Goal: Check status: Check status

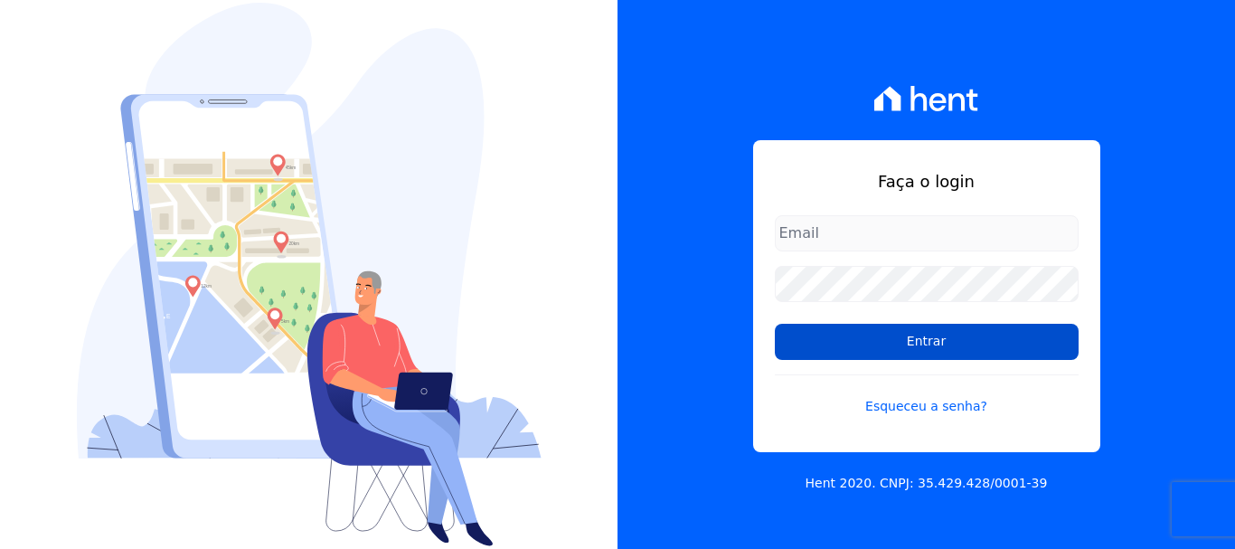
type input "[EMAIL_ADDRESS][DOMAIN_NAME]"
click at [944, 345] on input "Entrar" at bounding box center [927, 342] width 304 height 36
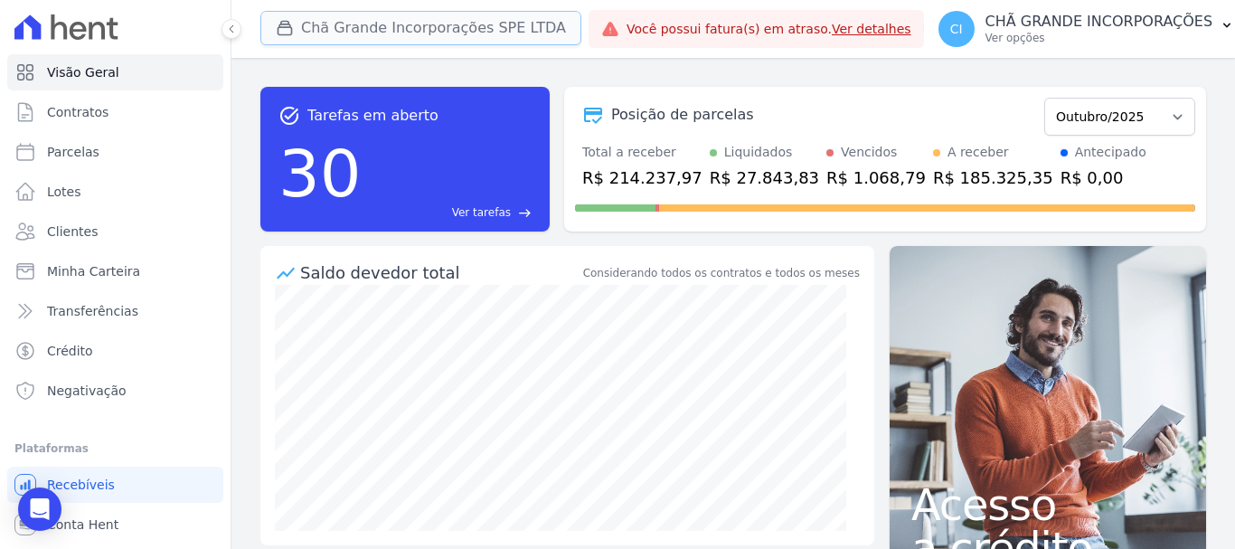
click at [310, 27] on button "Chã Grande Incorporações SPE LTDA" at bounding box center [420, 28] width 321 height 34
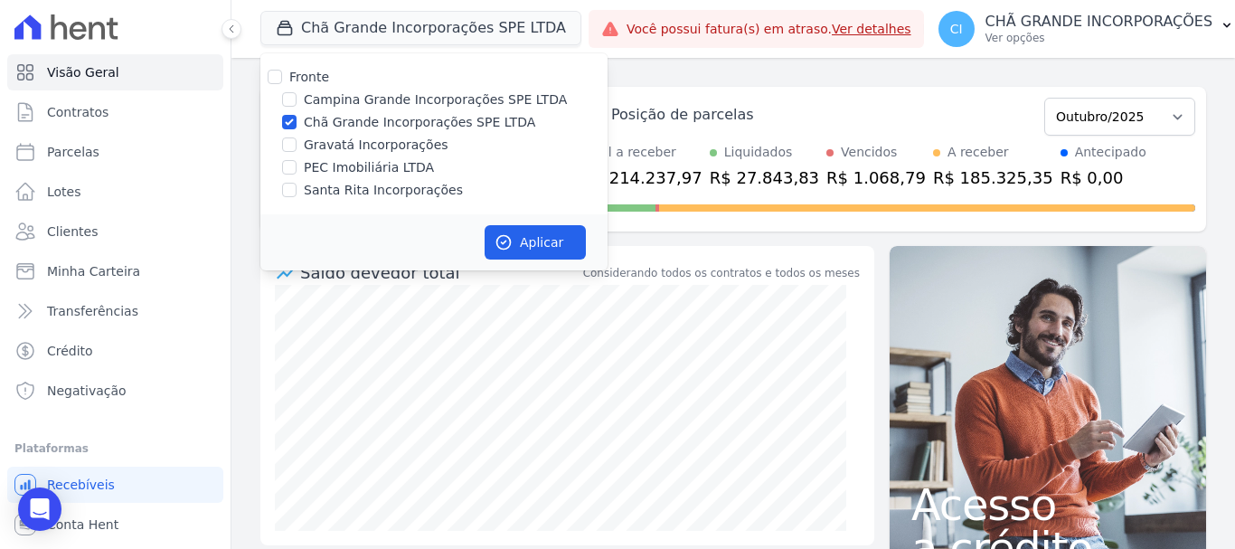
click at [314, 101] on label "Campina Grande Incorporações SPE LTDA" at bounding box center [435, 99] width 263 height 19
click at [297, 101] on input "Campina Grande Incorporações SPE LTDA" at bounding box center [289, 99] width 14 height 14
checkbox input "true"
click at [289, 122] on input "Chã Grande Incorporações SPE LTDA" at bounding box center [289, 122] width 14 height 14
checkbox input "false"
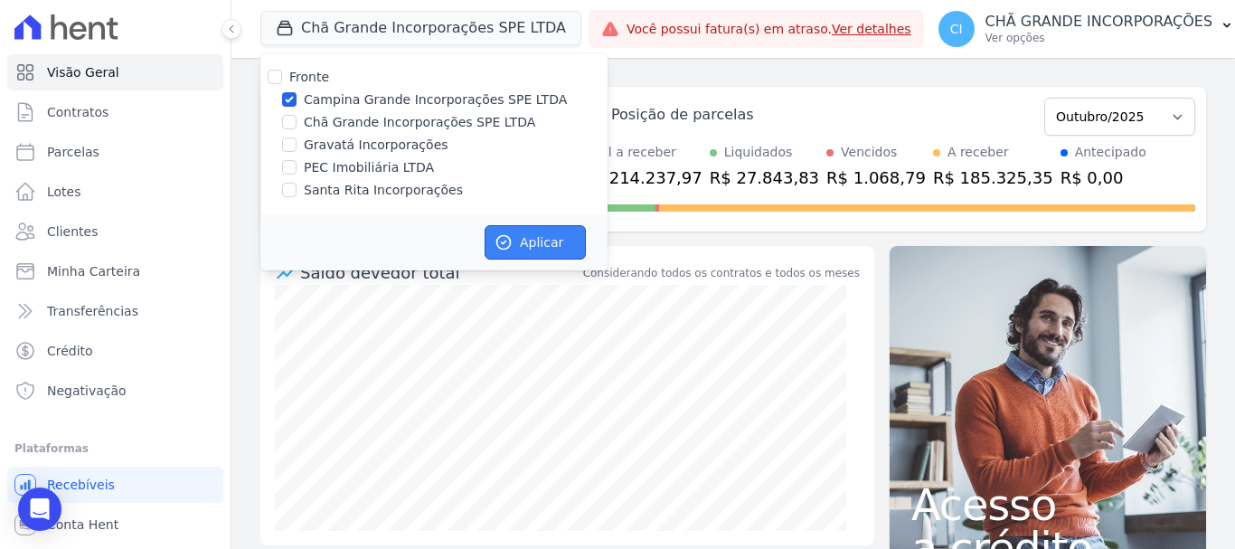
click at [525, 250] on button "Aplicar" at bounding box center [535, 242] width 101 height 34
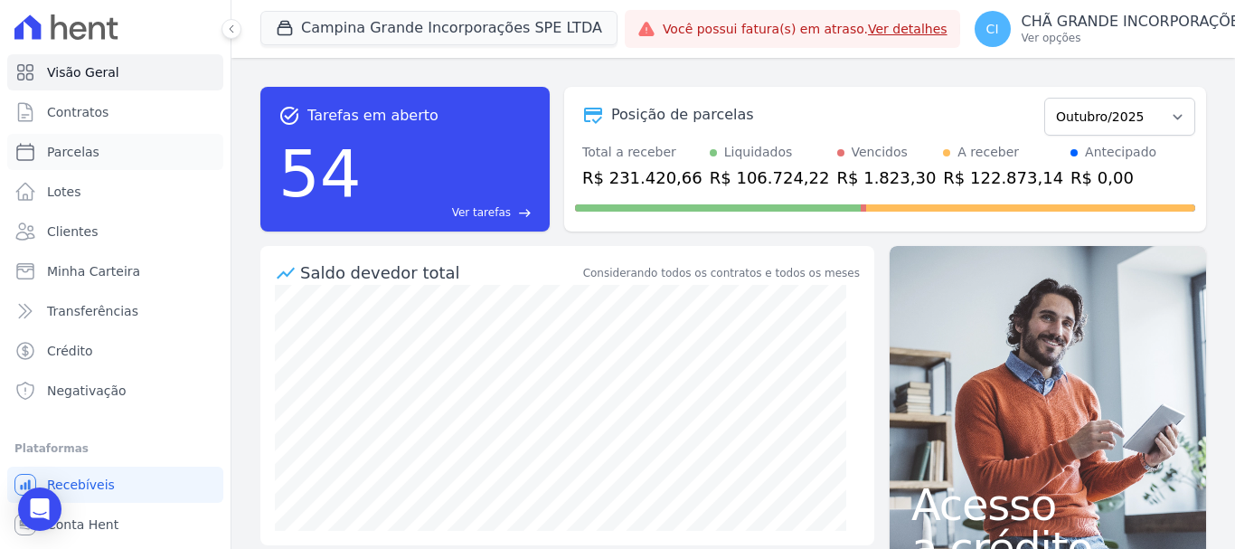
click at [77, 148] on span "Parcelas" at bounding box center [73, 152] width 52 height 18
select select
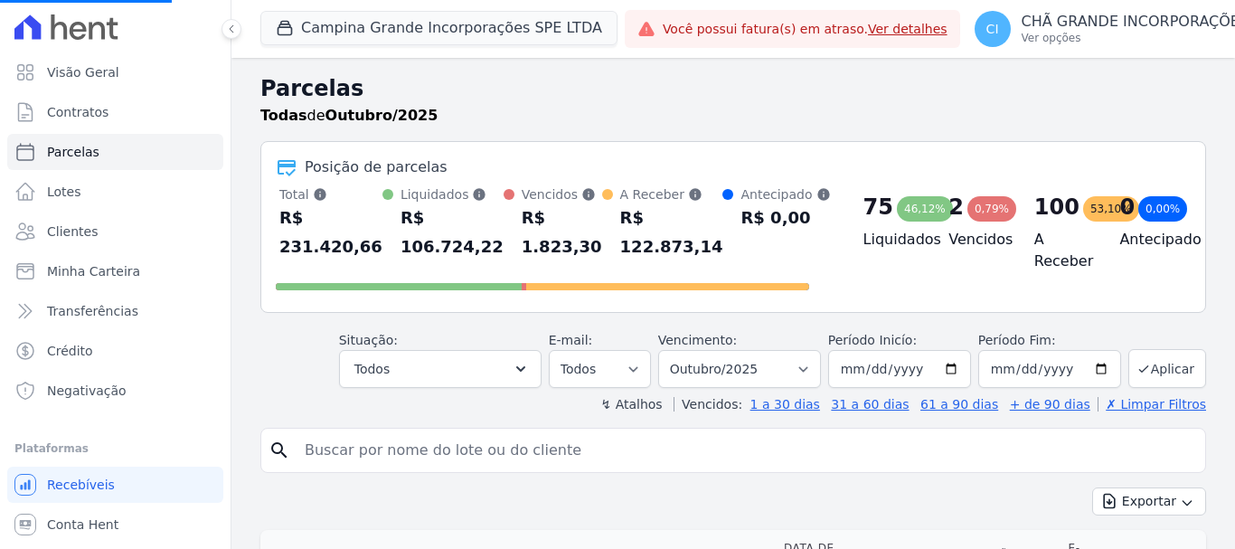
select select
click at [356, 446] on input "search" at bounding box center [746, 450] width 904 height 36
paste input "Alcimara Batista Aires"
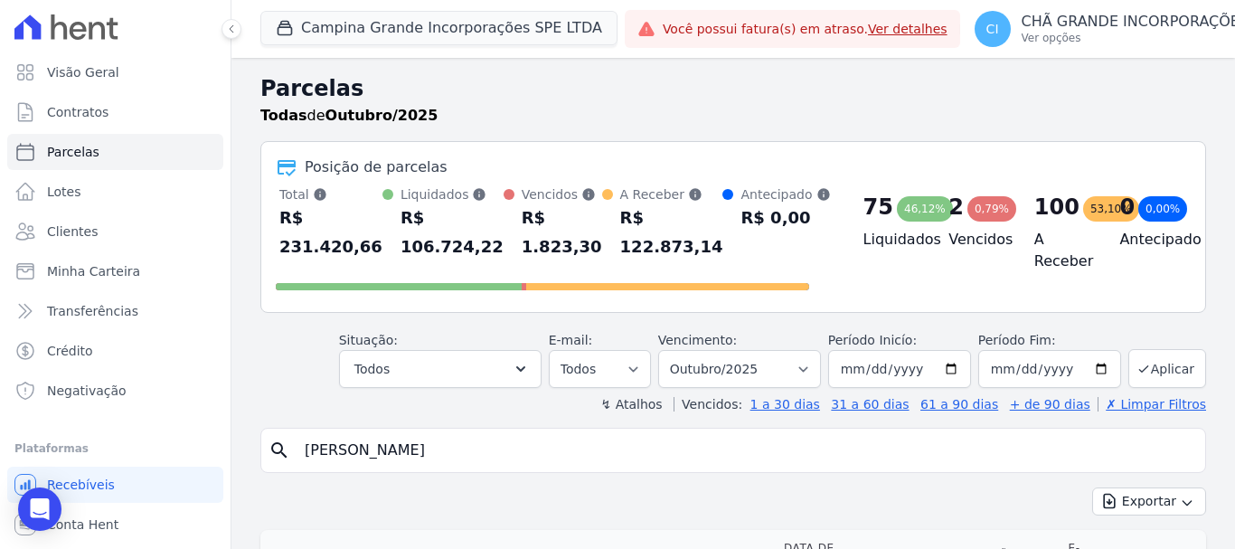
type input "ALCIMARA BATISTA AIRES"
select select
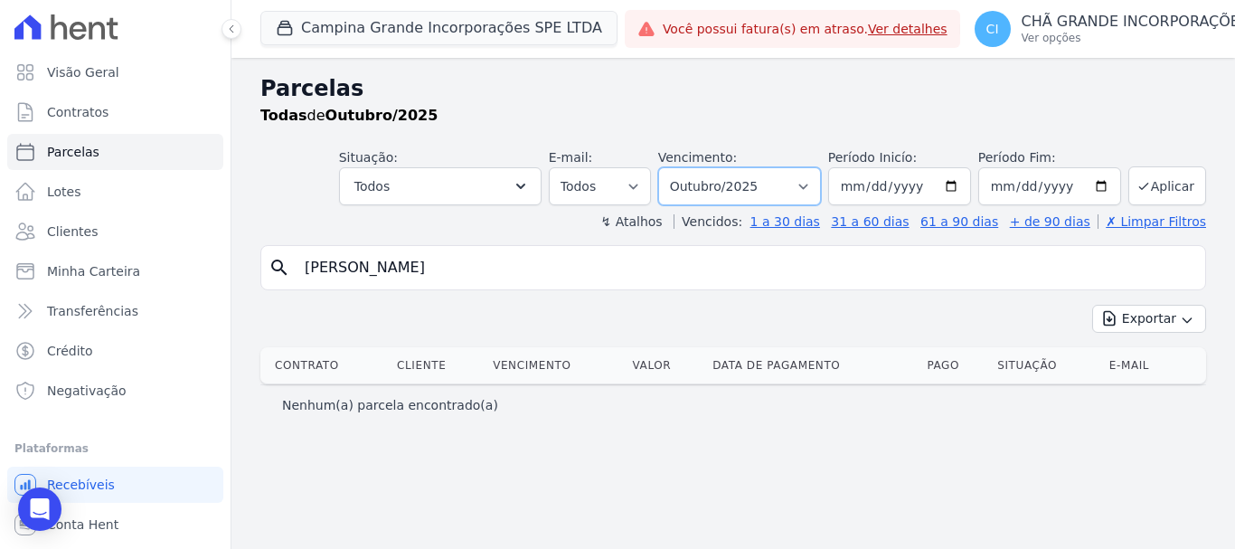
click at [818, 183] on select "Filtrar por período ──────── Todos os meses Janeiro/2023 Fevereiro/2023 Março/2…" at bounding box center [739, 186] width 163 height 38
select select "09/2025"
click at [683, 167] on select "Filtrar por período ──────── Todos os meses Janeiro/2023 Fevereiro/2023 Março/2…" at bounding box center [739, 186] width 163 height 38
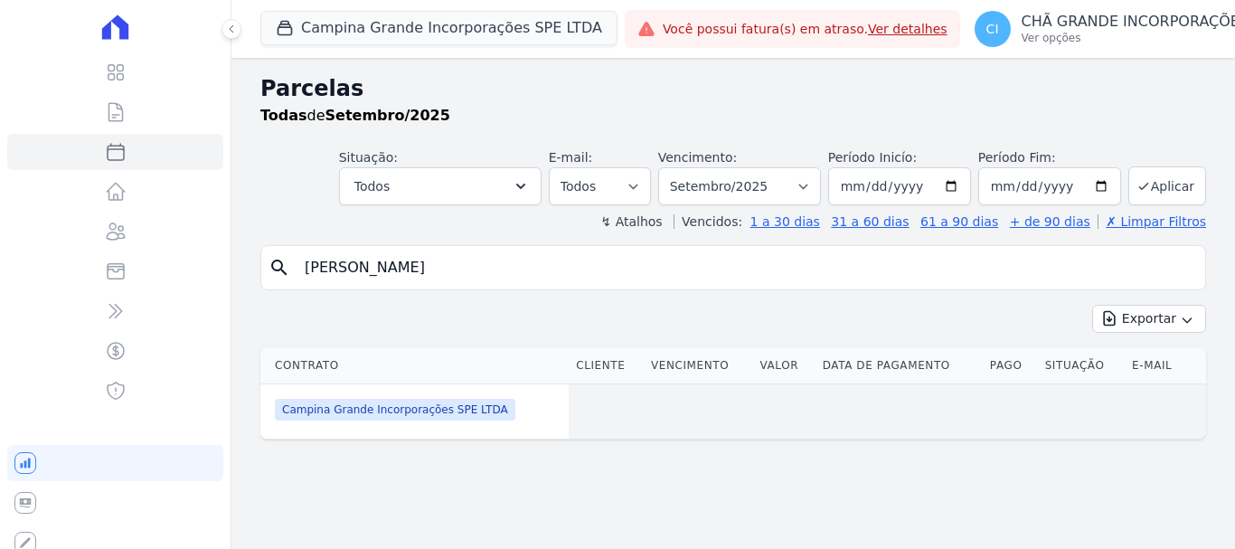
select select
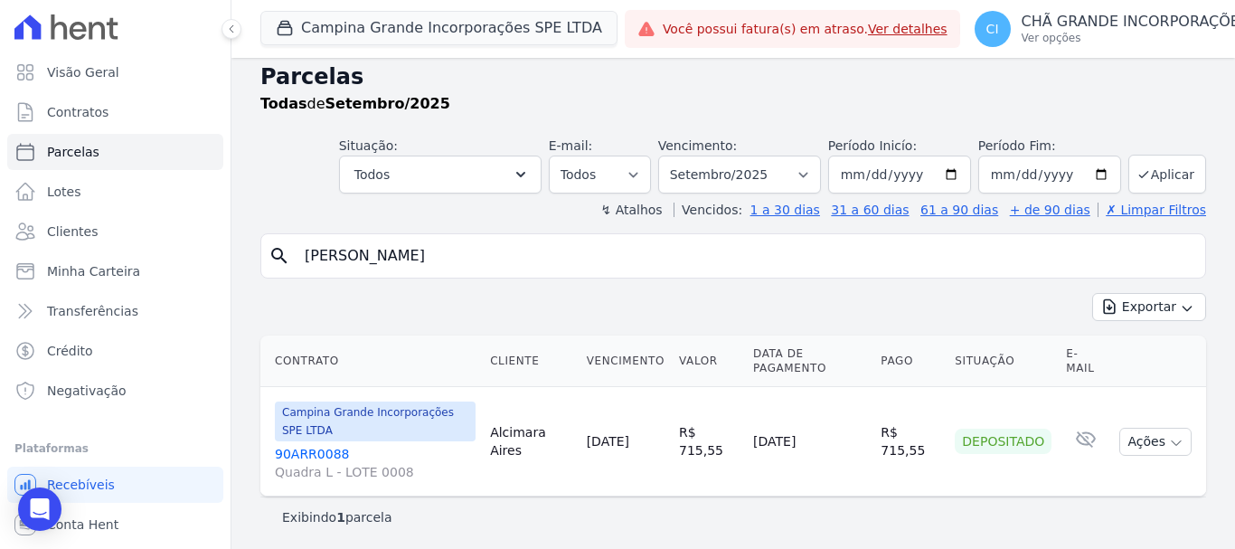
scroll to position [14, 0]
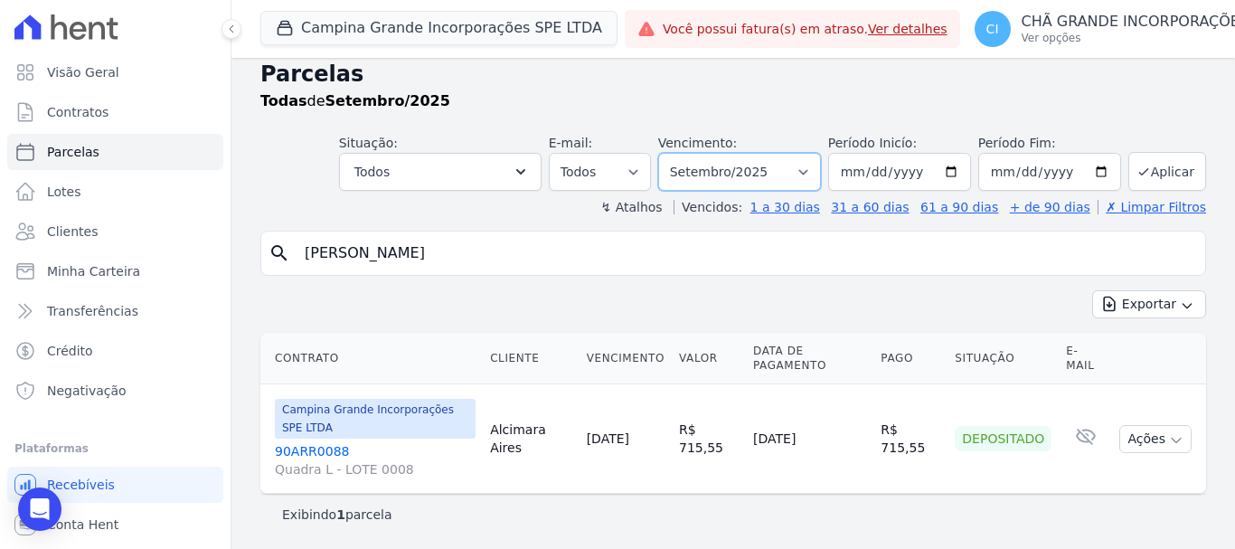
click at [802, 169] on select "Filtrar por período ──────── Todos os meses Janeiro/2023 Fevereiro/2023 Março/2…" at bounding box center [739, 172] width 163 height 38
select select "10/2025"
click at [670, 153] on select "Filtrar por período ──────── Todos os meses Janeiro/2023 Fevereiro/2023 Março/2…" at bounding box center [739, 172] width 163 height 38
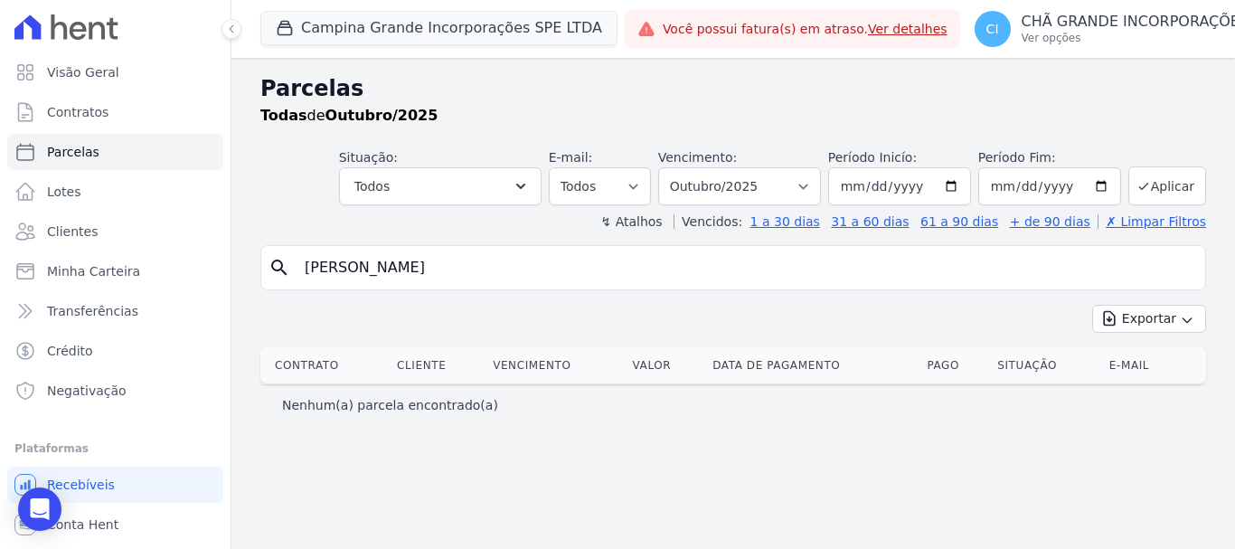
select select
click at [821, 185] on select "Filtrar por período ──────── Todos os meses Janeiro/2023 Fevereiro/2023 Março/2…" at bounding box center [739, 186] width 163 height 38
click at [485, 270] on input "ALCIMARA BATISTA AIRES" at bounding box center [746, 268] width 904 height 36
click at [485, 271] on input "ALCIMARA BATISTA AIRES" at bounding box center [746, 268] width 904 height 36
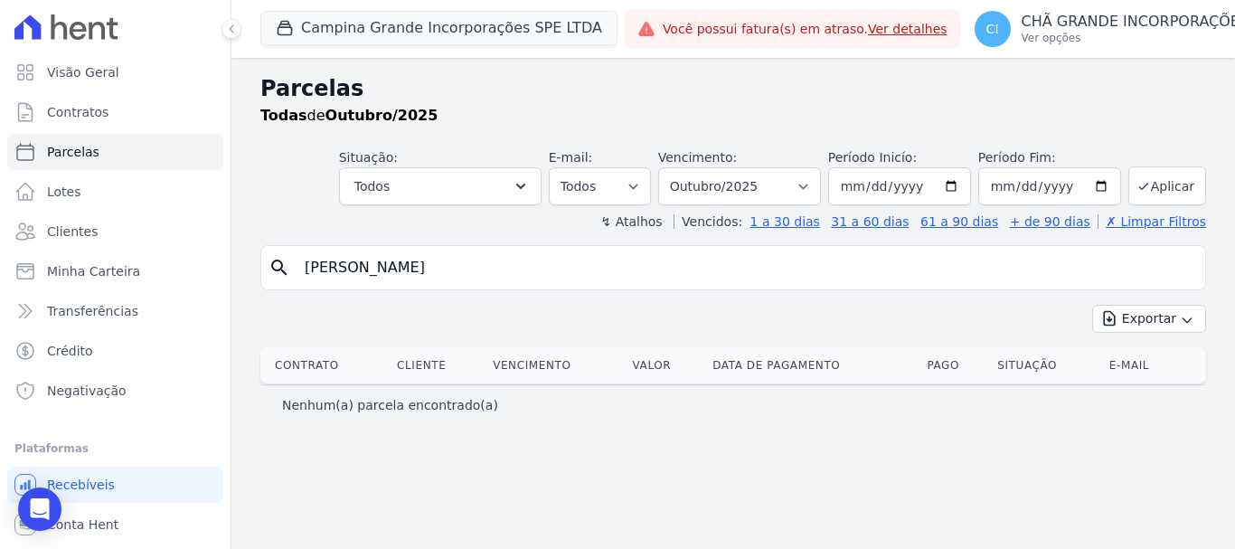
type input "ALEXANDRE MACEDO DA SILVA"
click at [119, 147] on link "Parcelas" at bounding box center [115, 152] width 216 height 36
click at [521, 262] on input "ALEXANDRE MACEDO DA SILVA" at bounding box center [746, 268] width 904 height 36
select select
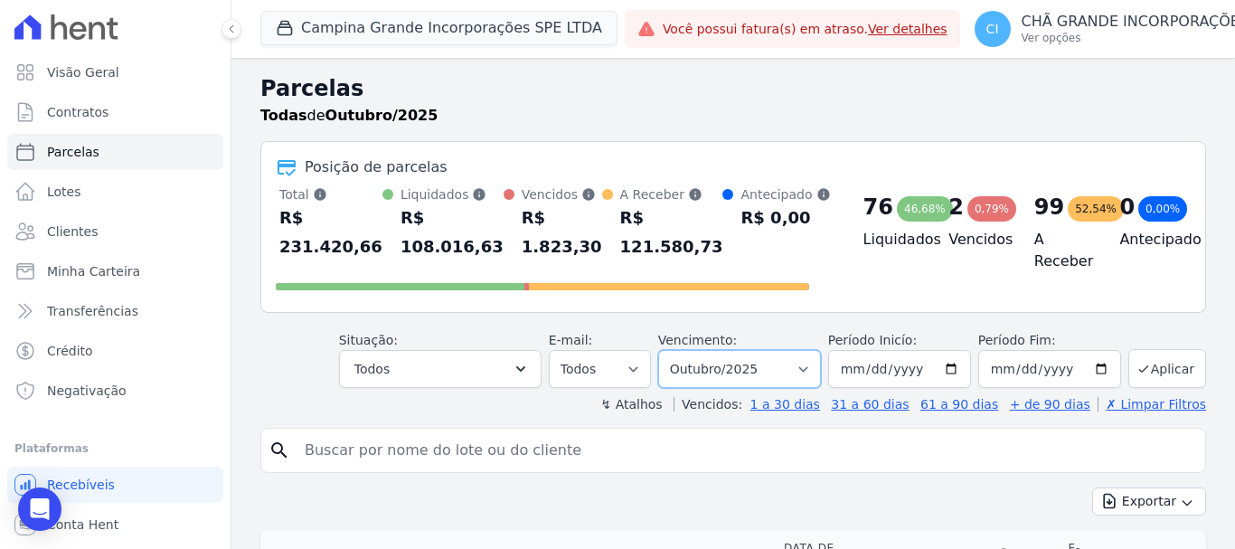
click at [800, 370] on select "Filtrar por período ──────── Todos os meses Janeiro/2023 Fevereiro/2023 Março/2…" at bounding box center [739, 369] width 163 height 38
select select "09/2025"
click at [670, 350] on select "Filtrar por período ──────── Todos os meses Janeiro/2023 Fevereiro/2023 Março/2…" at bounding box center [739, 369] width 163 height 38
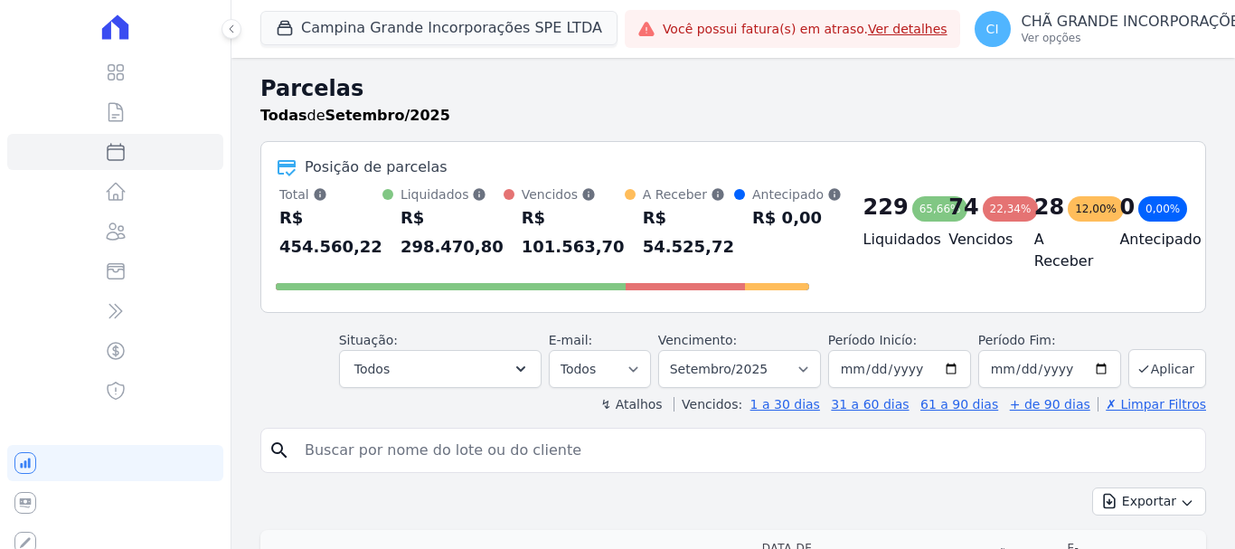
select select
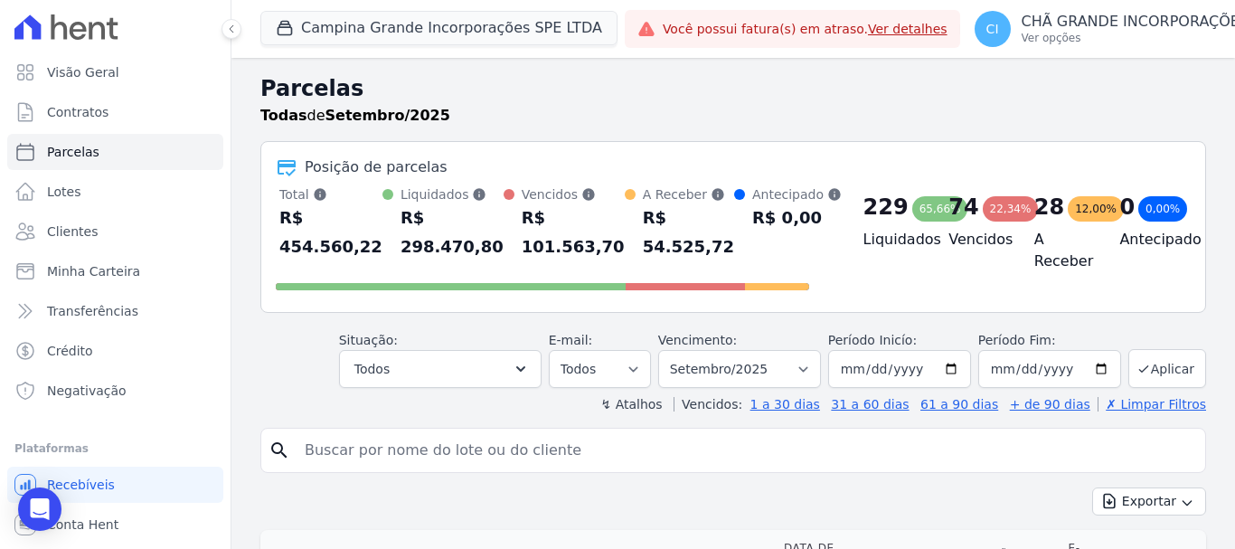
click at [344, 448] on input "search" at bounding box center [746, 450] width 904 height 36
click at [111, 146] on link "Parcelas" at bounding box center [115, 152] width 216 height 36
click at [326, 452] on input "search" at bounding box center [746, 450] width 904 height 36
select select
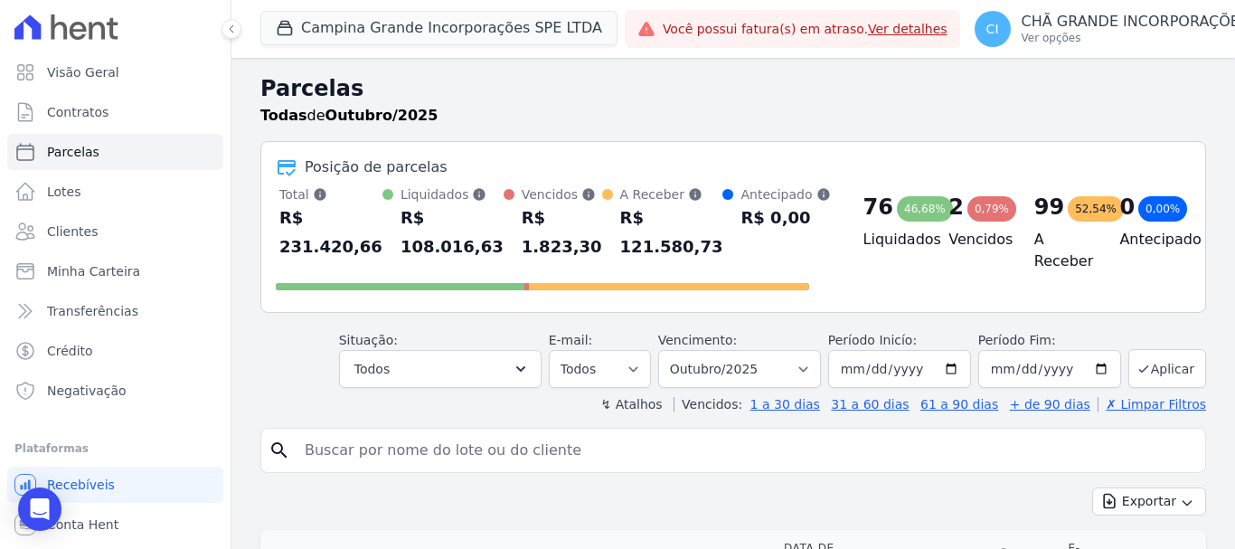
click at [322, 450] on input "search" at bounding box center [746, 450] width 904 height 36
type input "[PERSON_NAME]"
select select
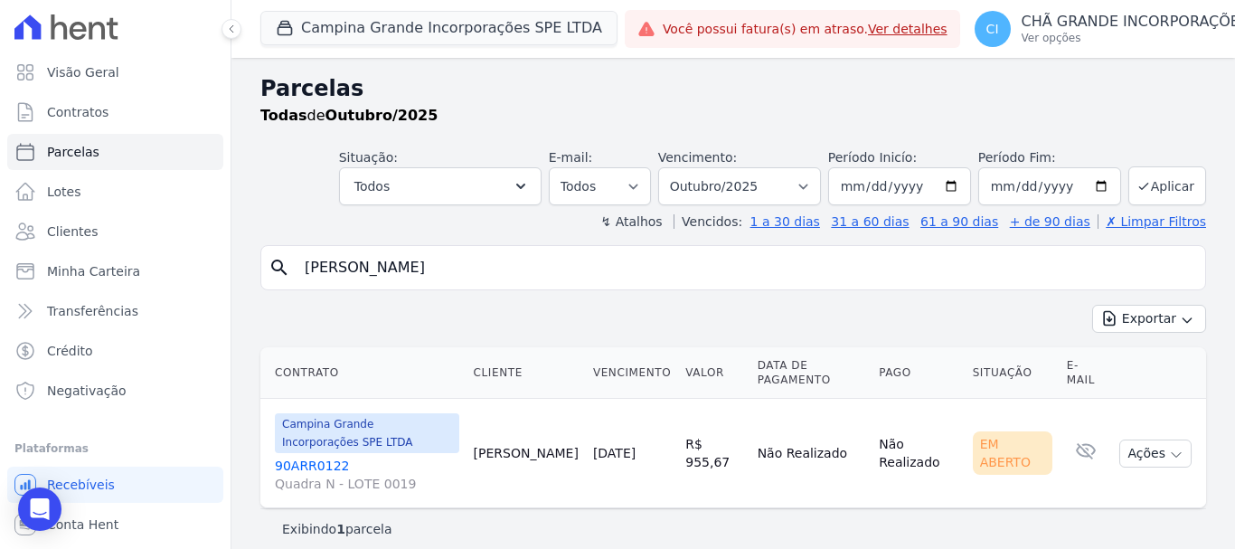
scroll to position [14, 0]
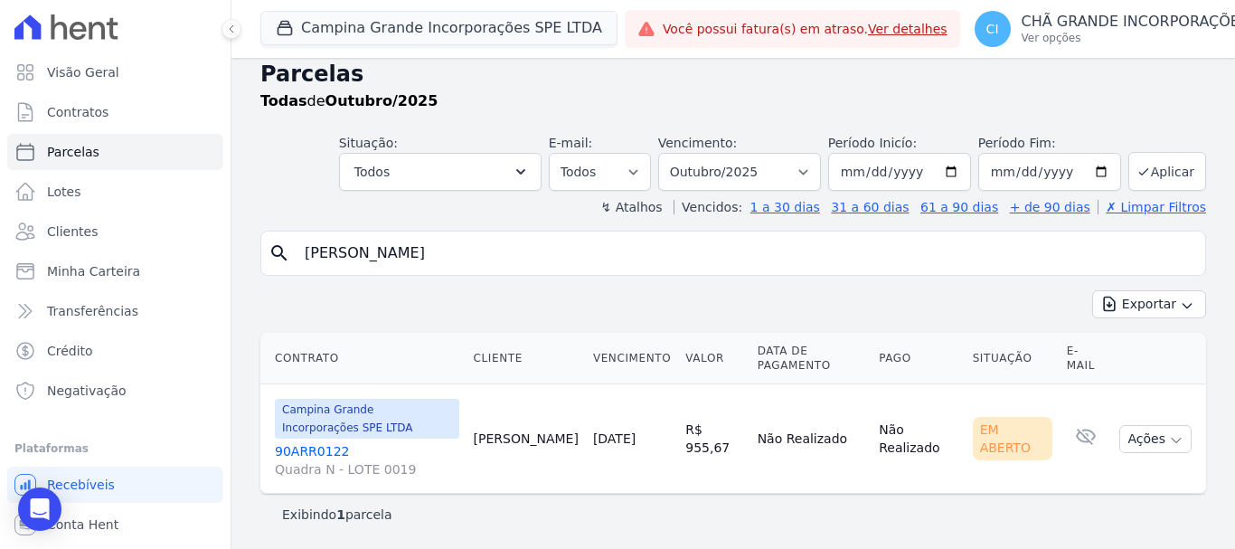
click at [305, 453] on link "90ARR0122 Quadra N - LOTE 0019" at bounding box center [367, 460] width 184 height 36
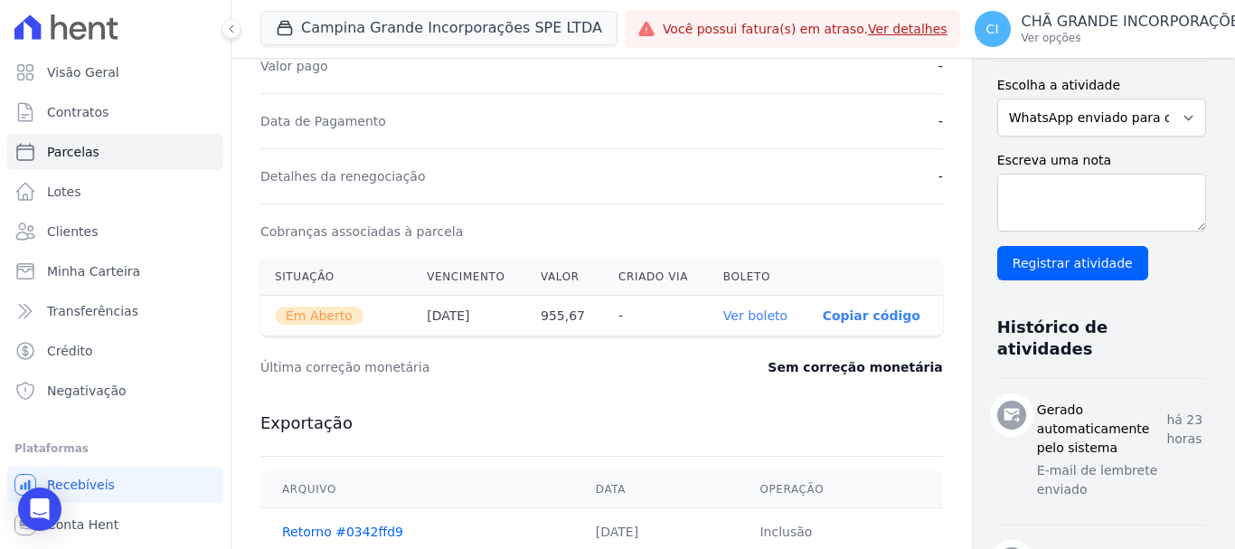
scroll to position [633, 0]
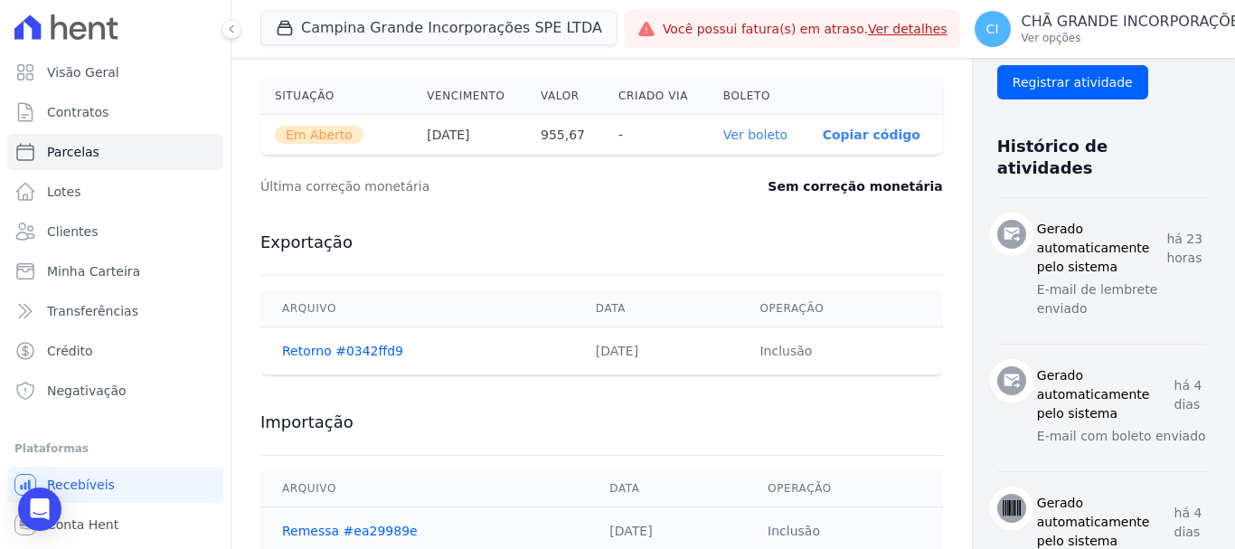
click at [723, 131] on link "Ver boleto" at bounding box center [755, 134] width 64 height 14
